Goal: Transaction & Acquisition: Book appointment/travel/reservation

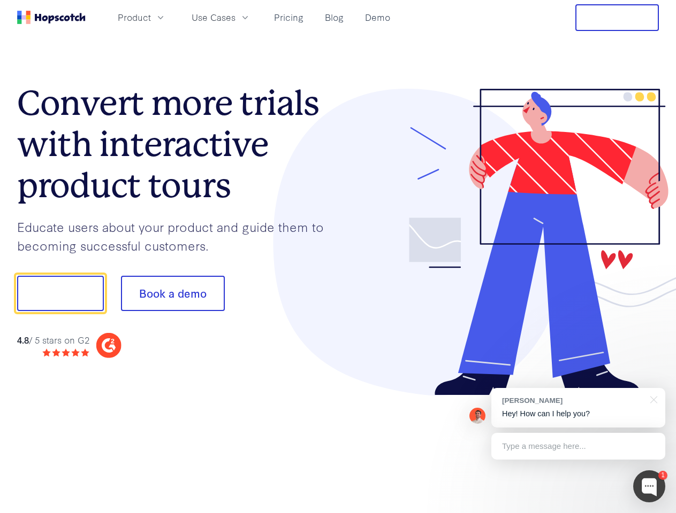
click at [338, 257] on div at bounding box center [498, 243] width 321 height 308
click at [151, 17] on span "Product" at bounding box center [134, 17] width 33 height 13
click at [235, 17] on span "Use Cases" at bounding box center [213, 17] width 44 height 13
click at [617, 18] on button "Free Trial" at bounding box center [616, 17] width 83 height 27
click at [60, 294] on button "Show me!" at bounding box center [60, 293] width 87 height 35
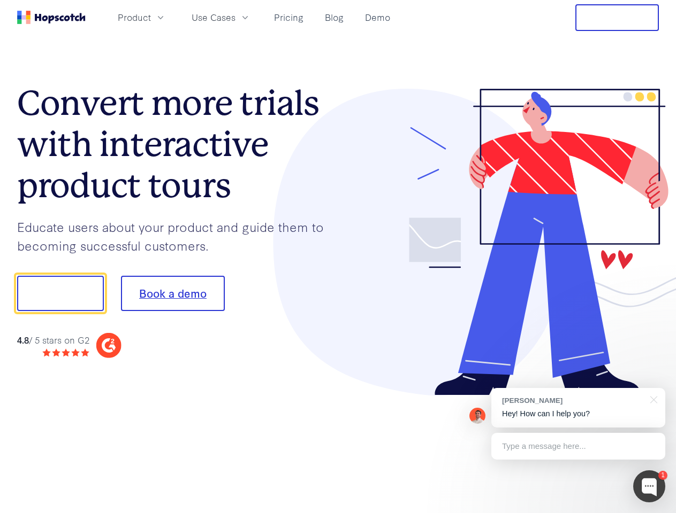
click at [172, 294] on button "Book a demo" at bounding box center [173, 293] width 104 height 35
click at [649, 487] on div at bounding box center [649, 487] width 32 height 32
click at [578, 408] on div "[PERSON_NAME] Hey! How can I help you?" at bounding box center [578, 408] width 174 height 40
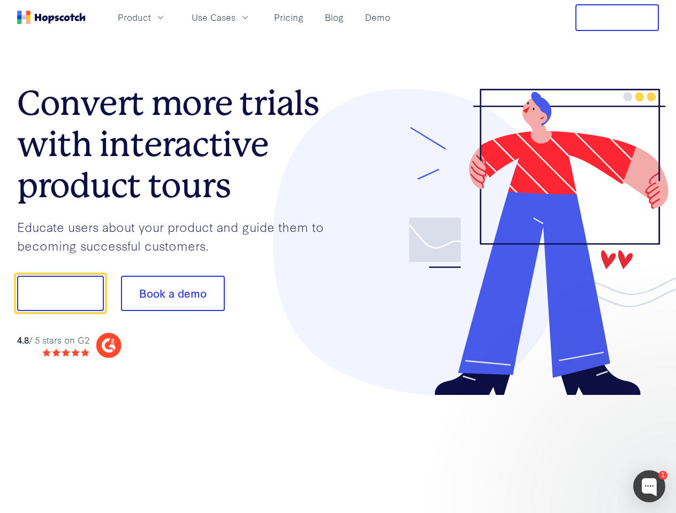
click at [651, 399] on div at bounding box center [564, 363] width 201 height 213
click at [578, 447] on div at bounding box center [564, 363] width 201 height 213
